Goal: Communication & Community: Answer question/provide support

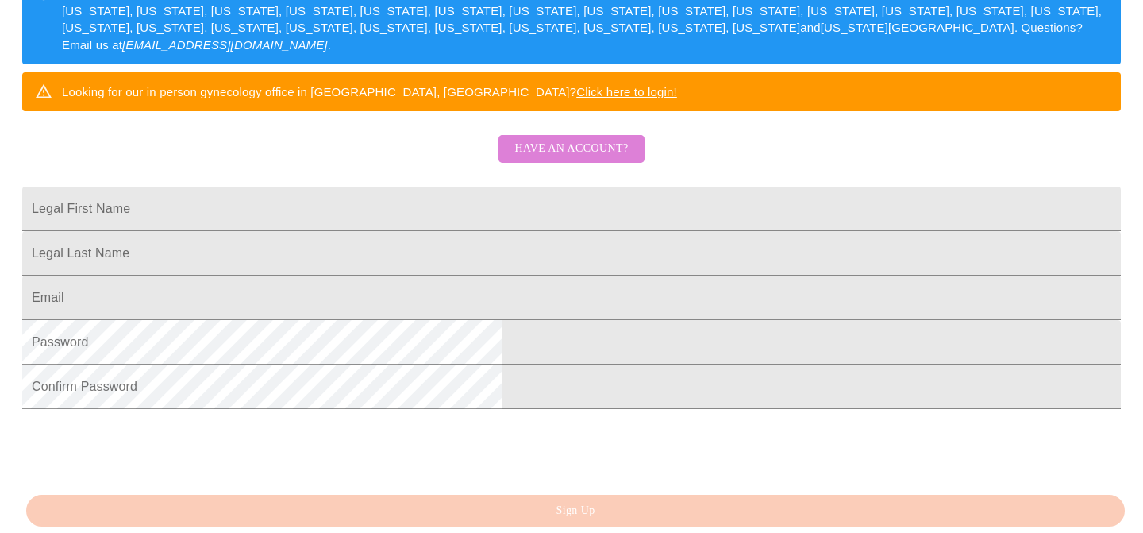
click at [628, 163] on button "Have an account?" at bounding box center [571, 149] width 145 height 28
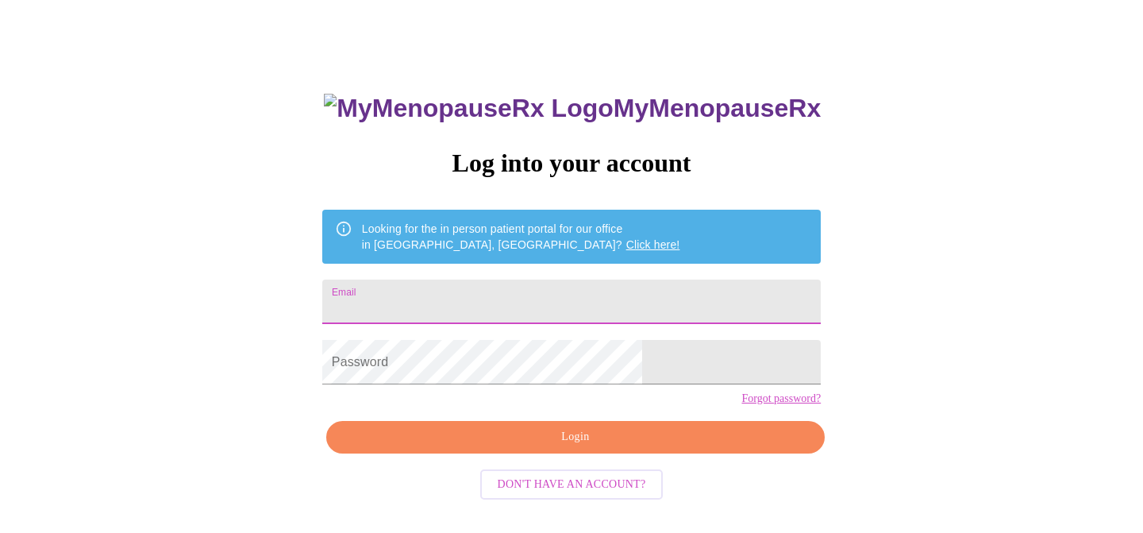
click at [557, 302] on input "Email" at bounding box center [571, 301] width 499 height 44
type input "[EMAIL_ADDRESS][DOMAIN_NAME]"
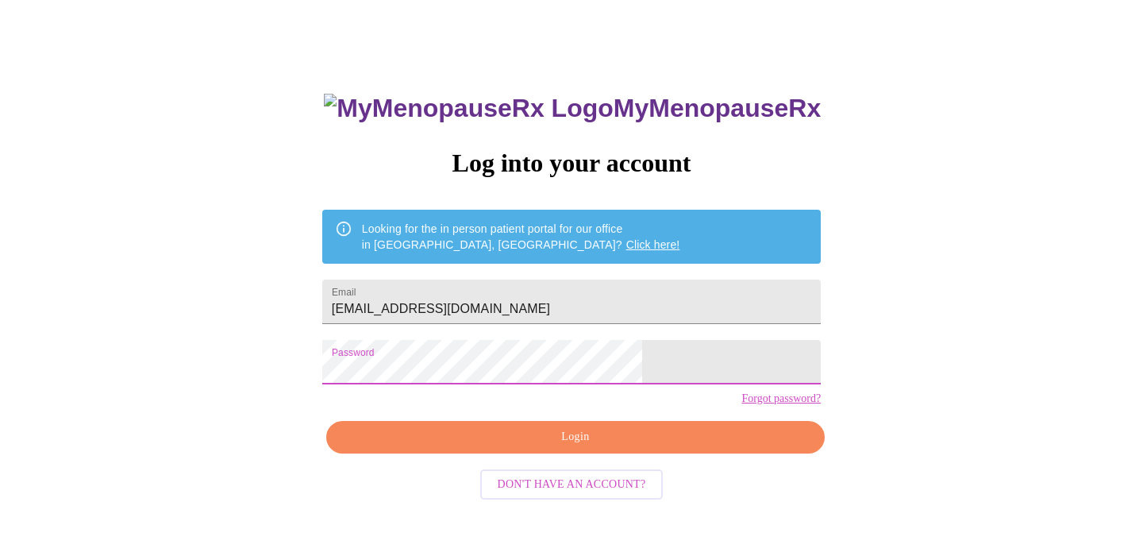
click at [474, 450] on button "Login" at bounding box center [575, 437] width 499 height 33
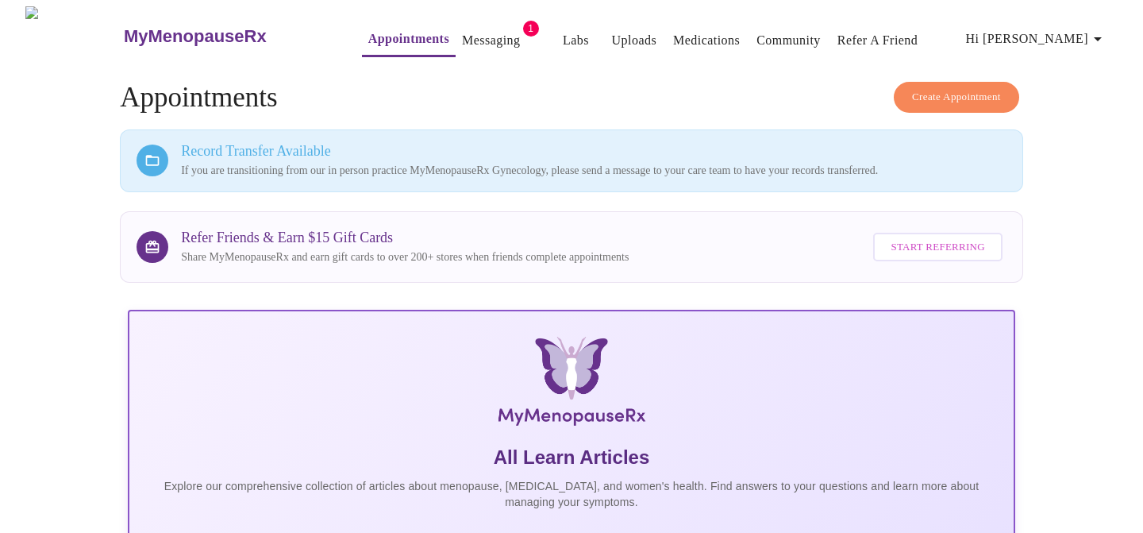
click at [462, 37] on link "Messaging" at bounding box center [491, 40] width 58 height 22
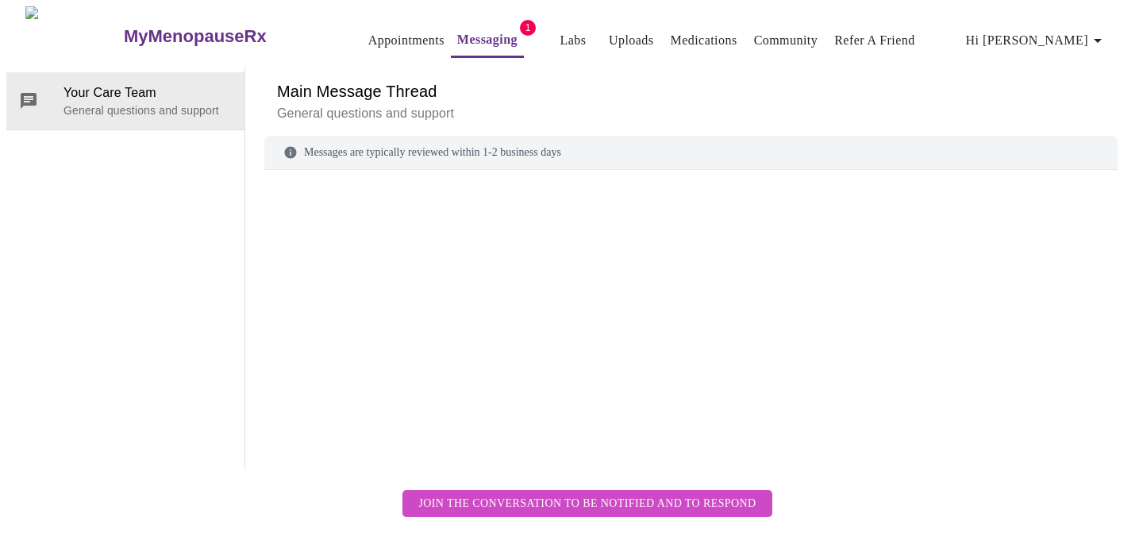
scroll to position [60, 0]
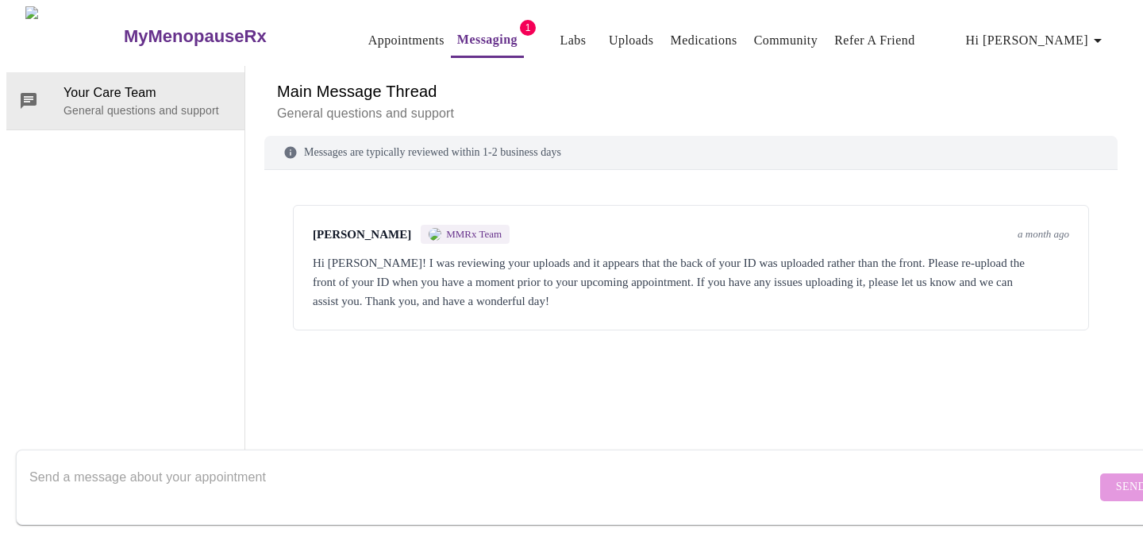
click at [645, 461] on textarea "Send a message about your appointment" at bounding box center [562, 486] width 1067 height 51
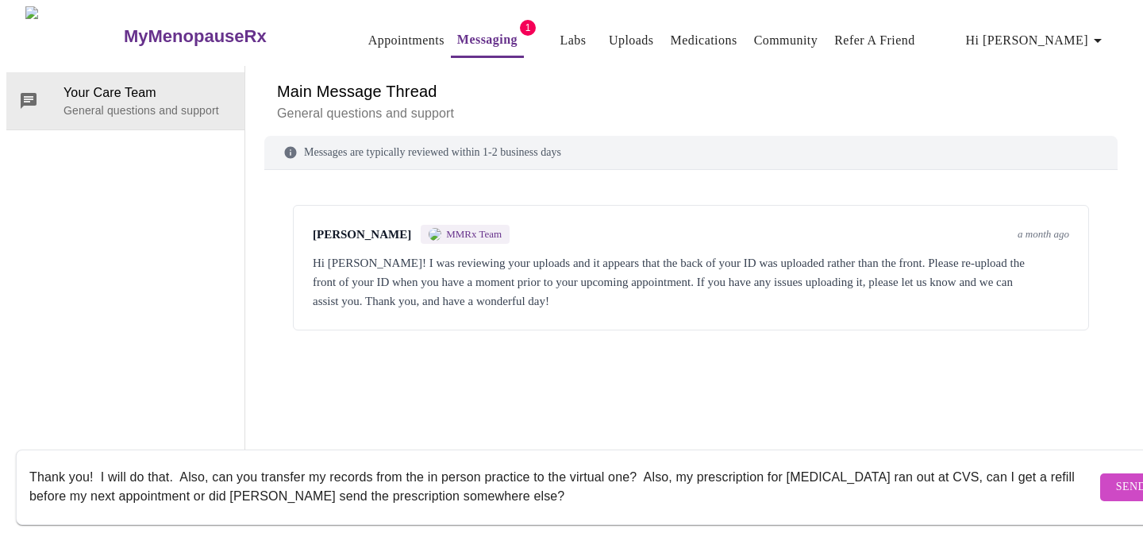
type textarea "Thank you! I will do that. Also, can you transfer my records from the in person…"
click at [1100, 482] on button "Send" at bounding box center [1131, 487] width 62 height 28
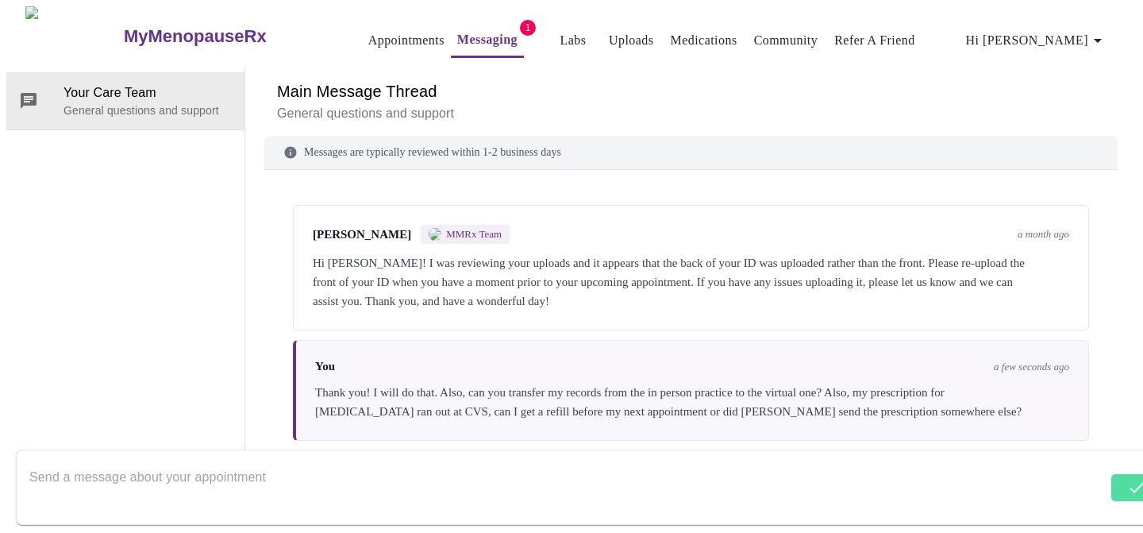
scroll to position [0, 0]
click at [1068, 41] on span "Hi [PERSON_NAME]" at bounding box center [1036, 40] width 141 height 22
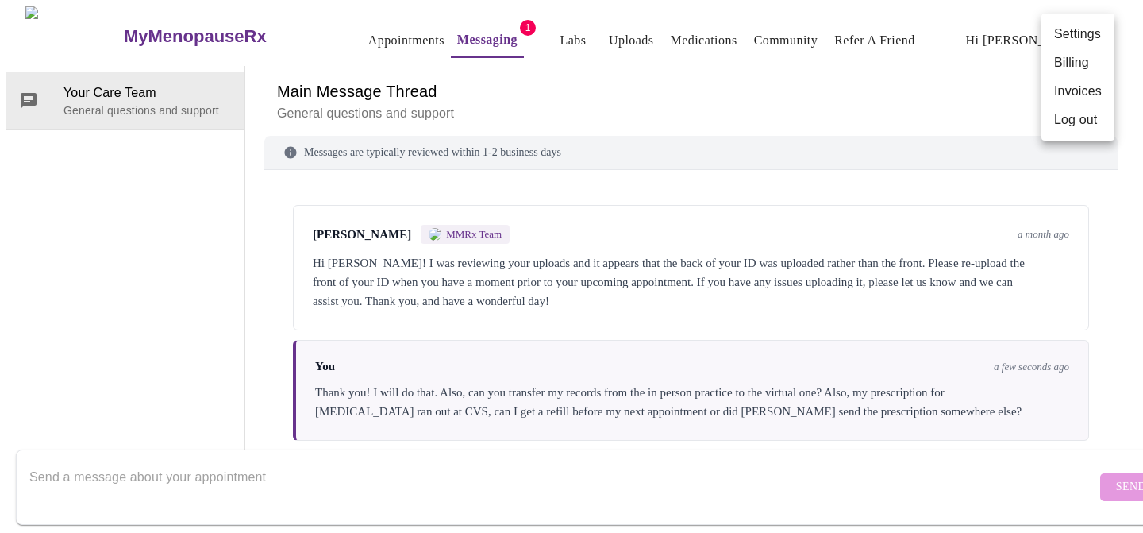
click at [1074, 125] on li "Log out" at bounding box center [1078, 120] width 73 height 29
